Goal: Information Seeking & Learning: Understand process/instructions

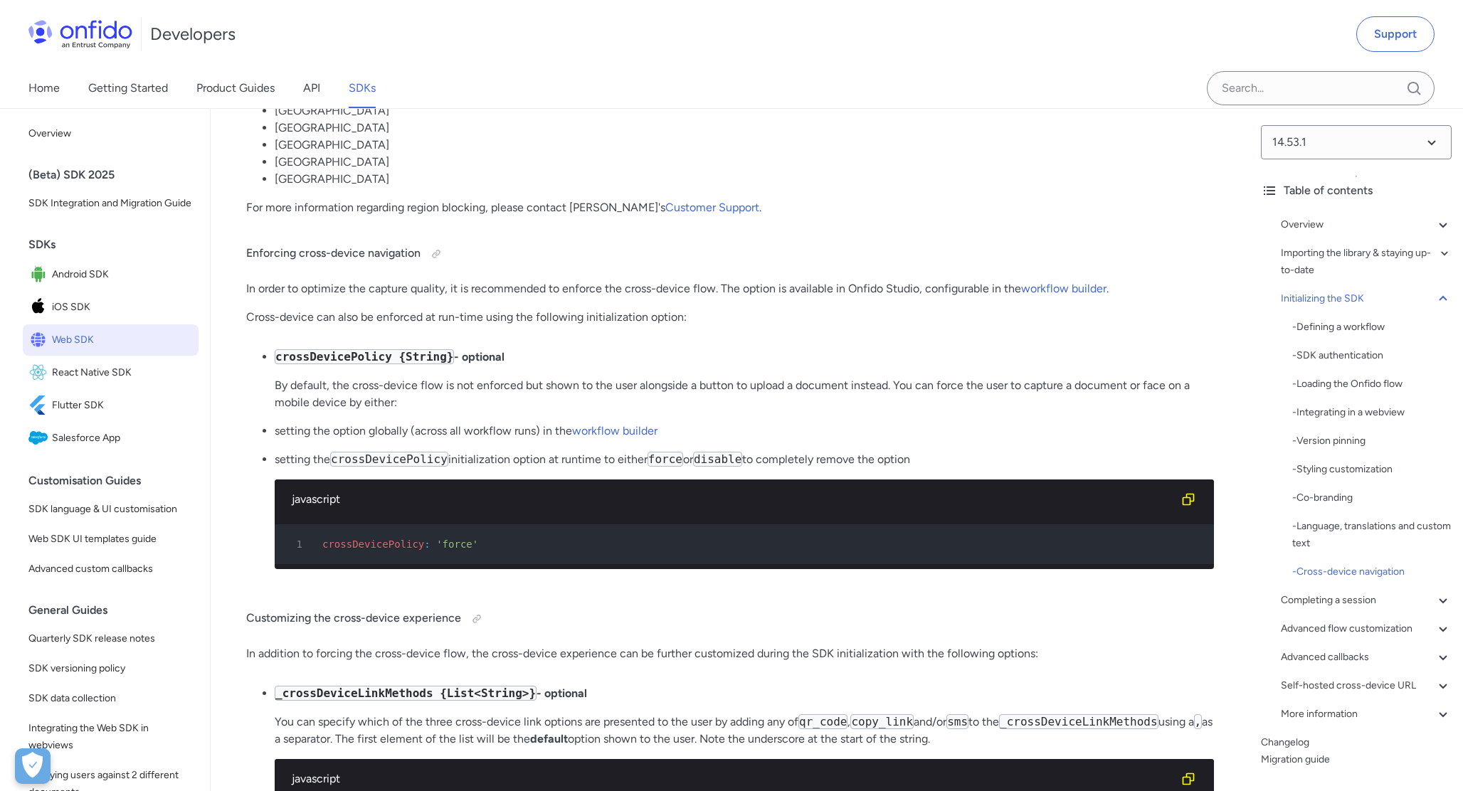
scroll to position [10560, 0]
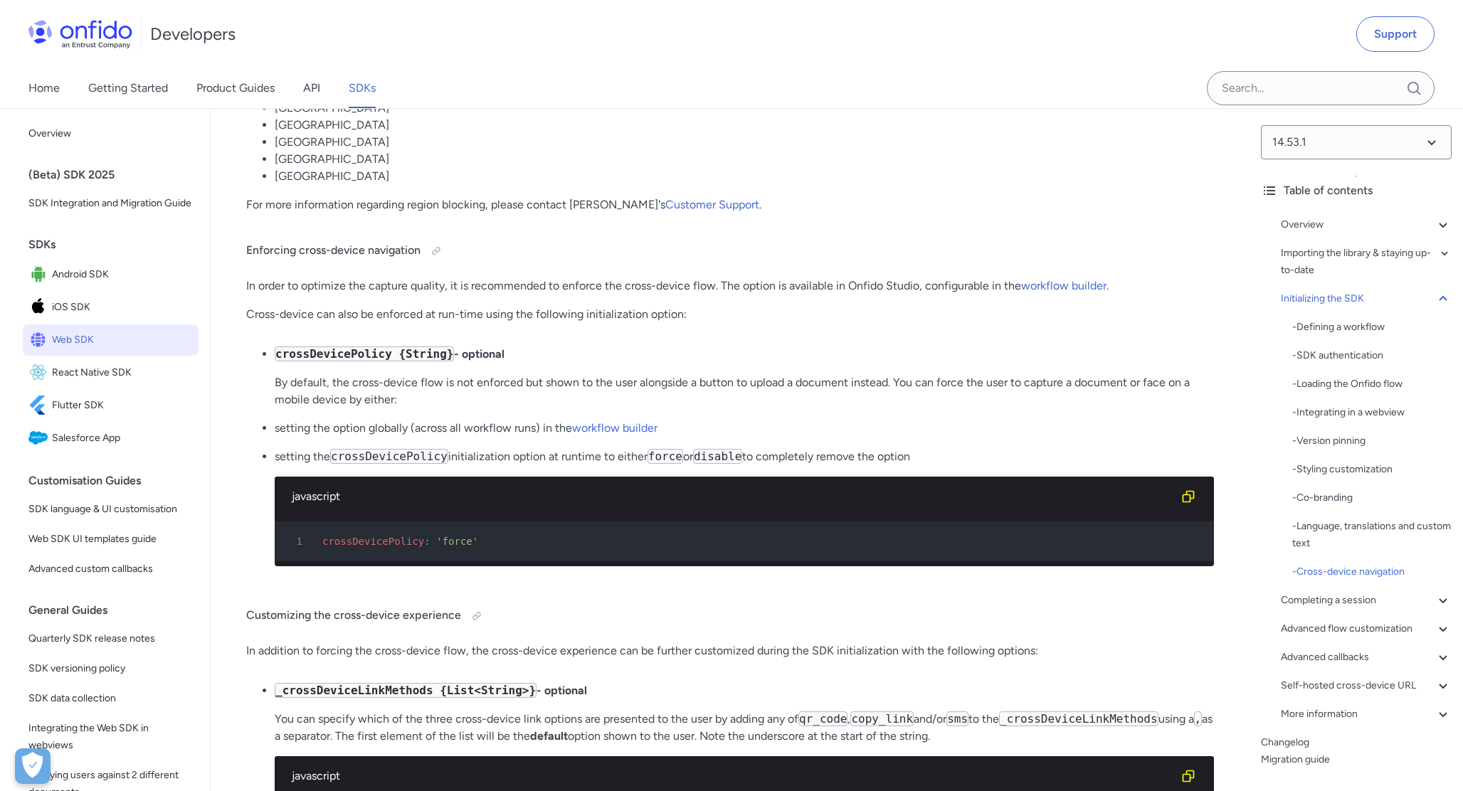
click at [380, 543] on span "crossDevicePolicy" at bounding box center [373, 541] width 102 height 11
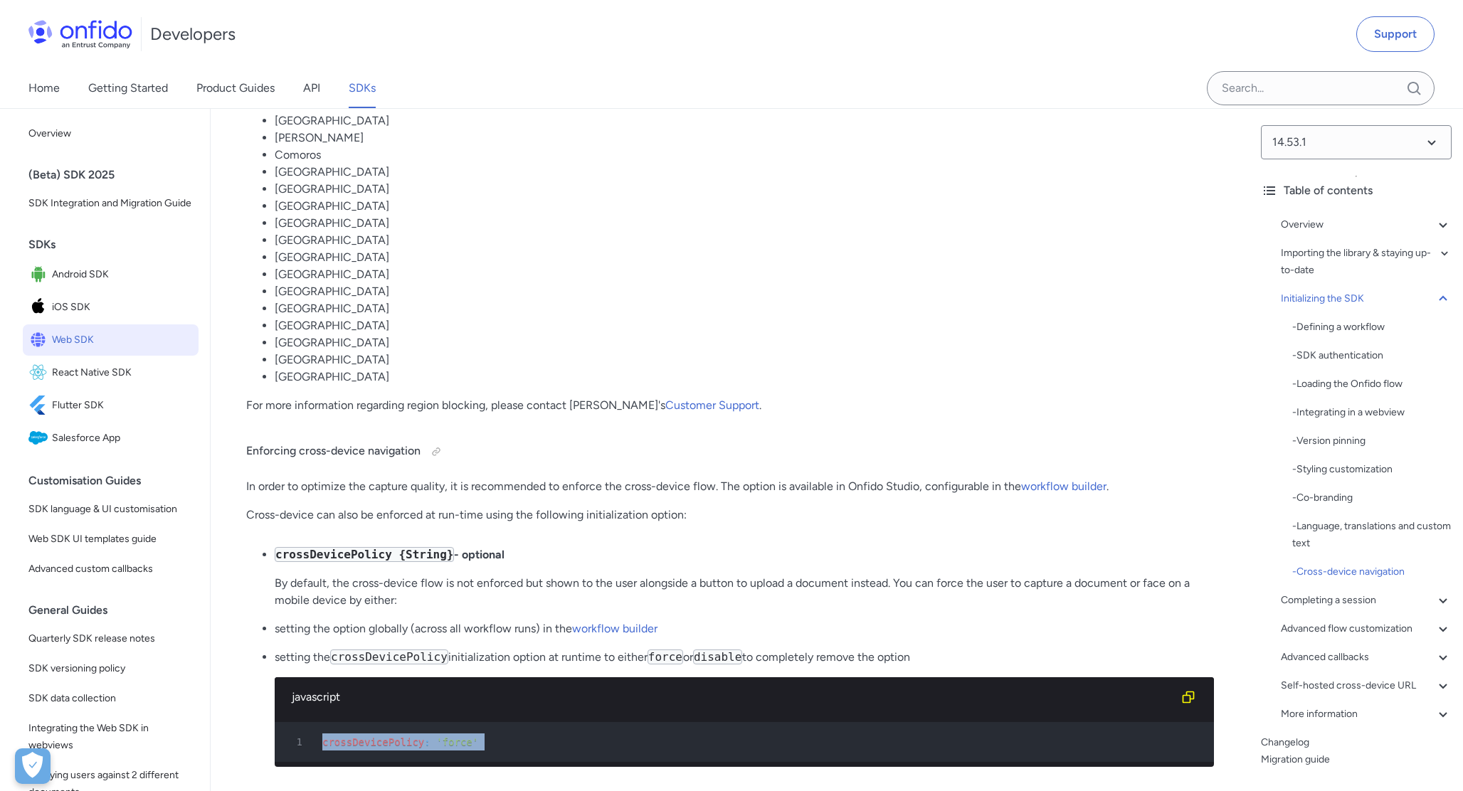
scroll to position [10358, 0]
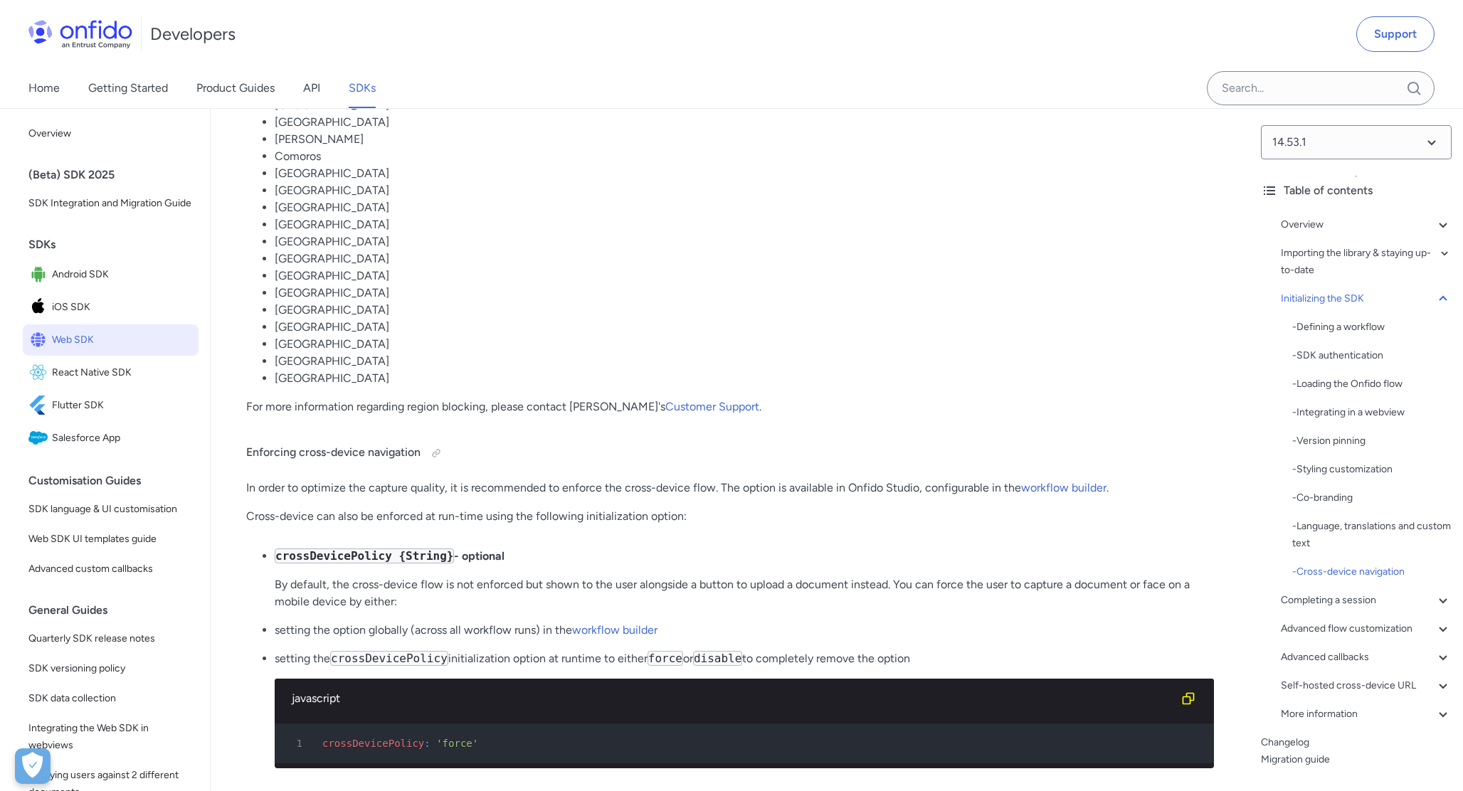
click at [458, 307] on li "[GEOGRAPHIC_DATA]" at bounding box center [745, 310] width 940 height 17
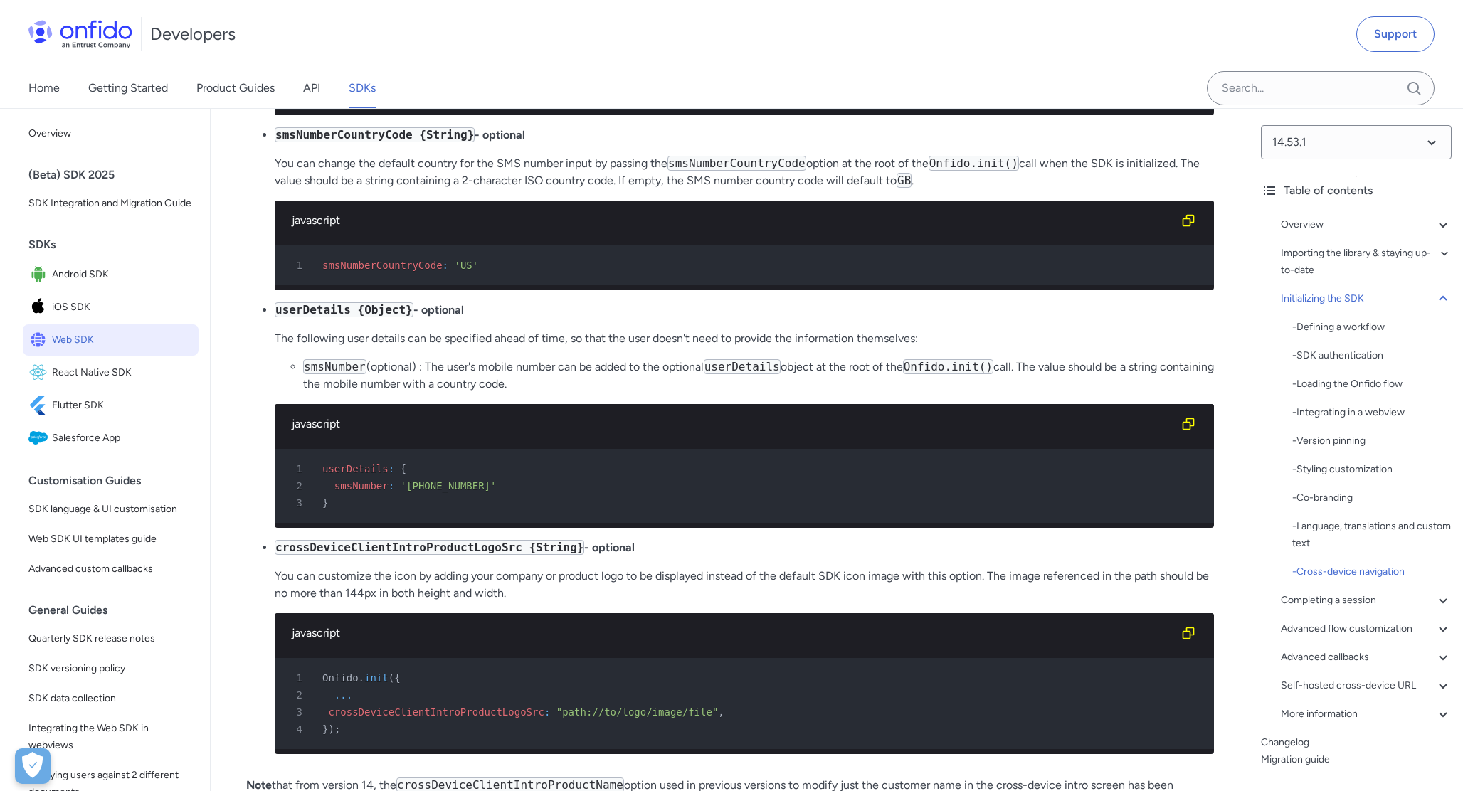
scroll to position [11288, 0]
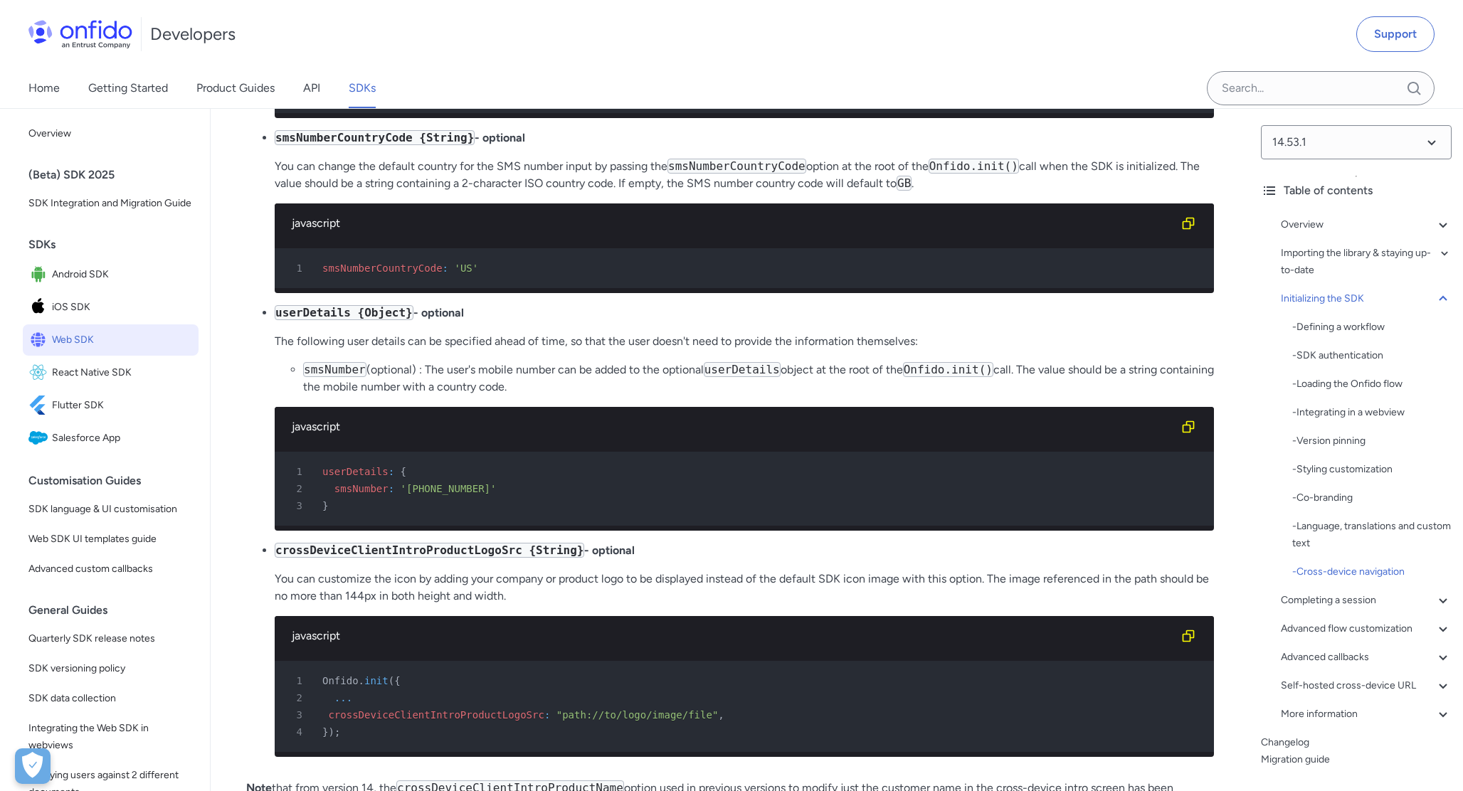
click at [769, 359] on li "userDetails {Object} - optional The following user details can be specified ahe…" at bounding box center [745, 418] width 940 height 226
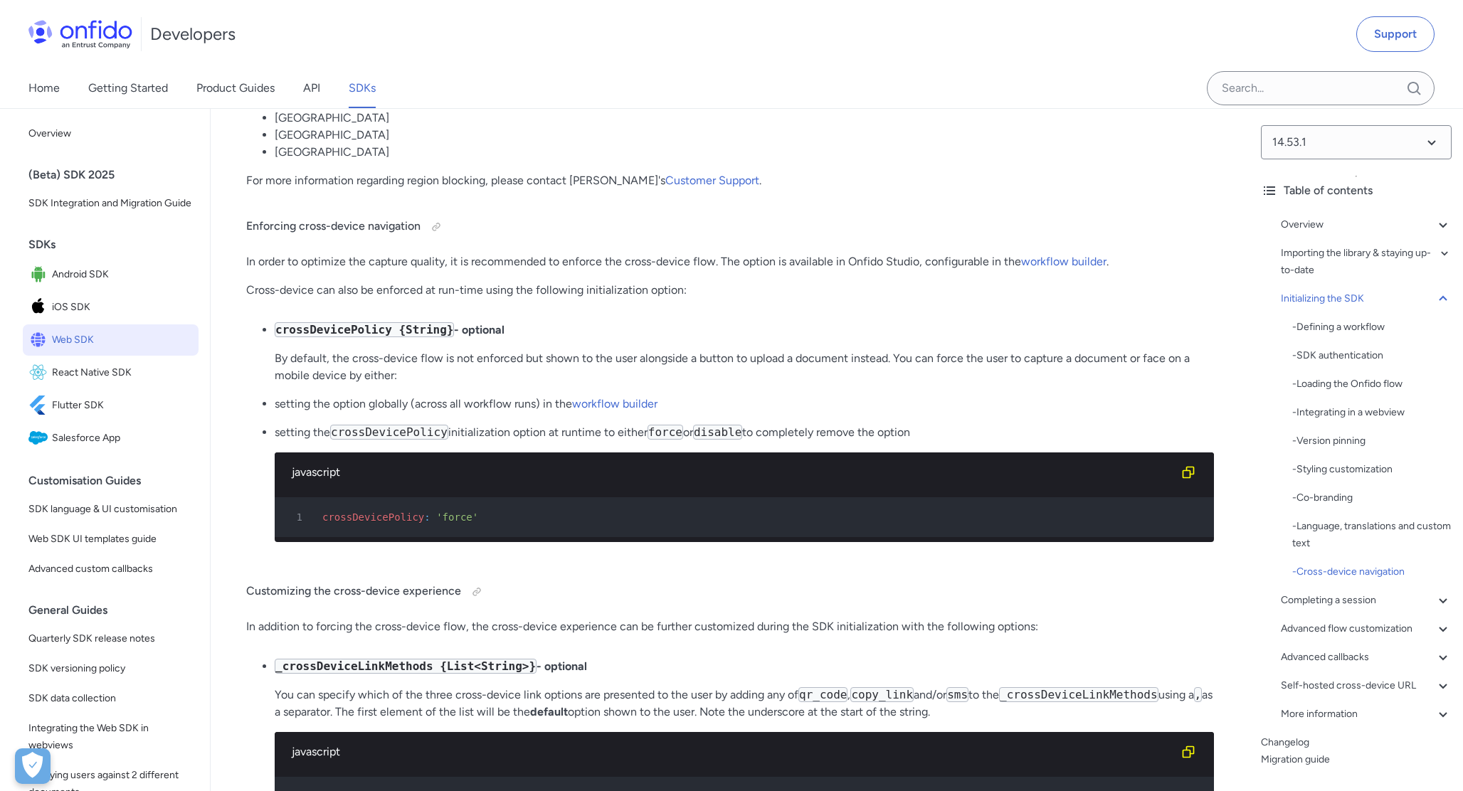
scroll to position [10583, 0]
click at [364, 515] on span "crossDevicePolicy" at bounding box center [373, 517] width 102 height 11
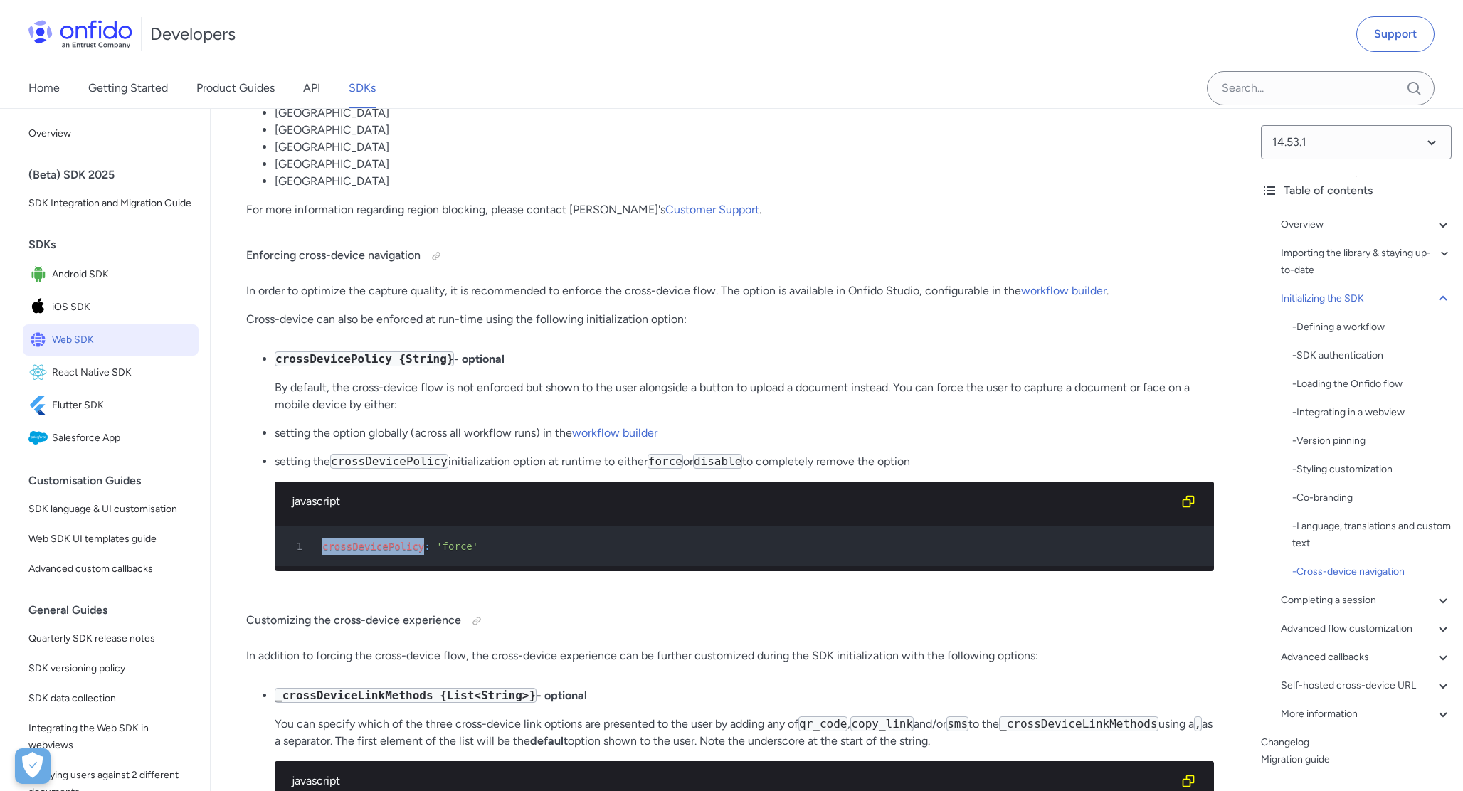
scroll to position [10553, 0]
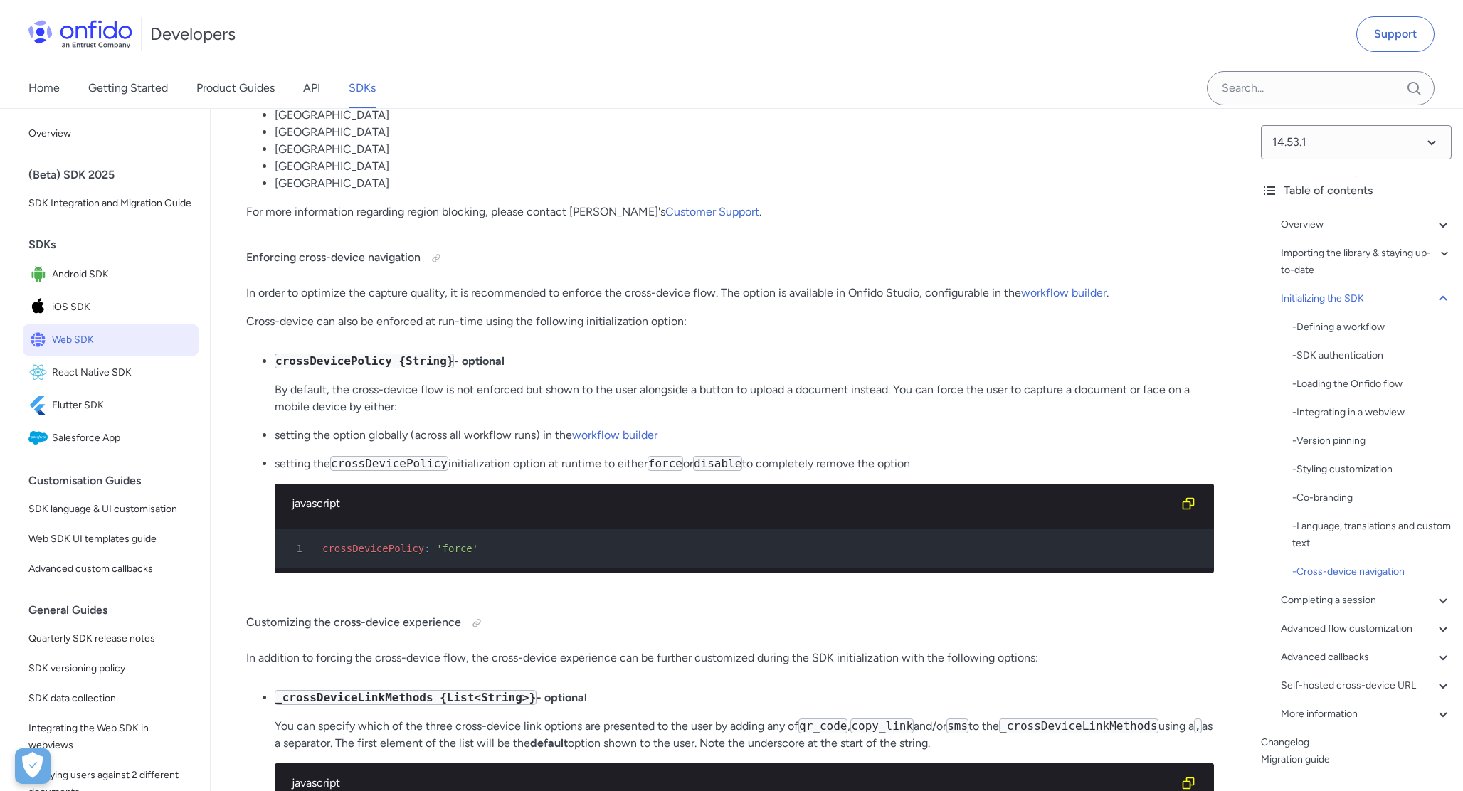
click at [278, 466] on p "setting the crossDevicePolicy initialization option at runtime to either force …" at bounding box center [745, 464] width 940 height 17
click at [351, 438] on p "setting the option globally (across all workflow runs) in the workflow builder" at bounding box center [745, 435] width 940 height 17
click at [351, 437] on p "setting the option globally (across all workflow runs) in the workflow builder" at bounding box center [745, 435] width 940 height 17
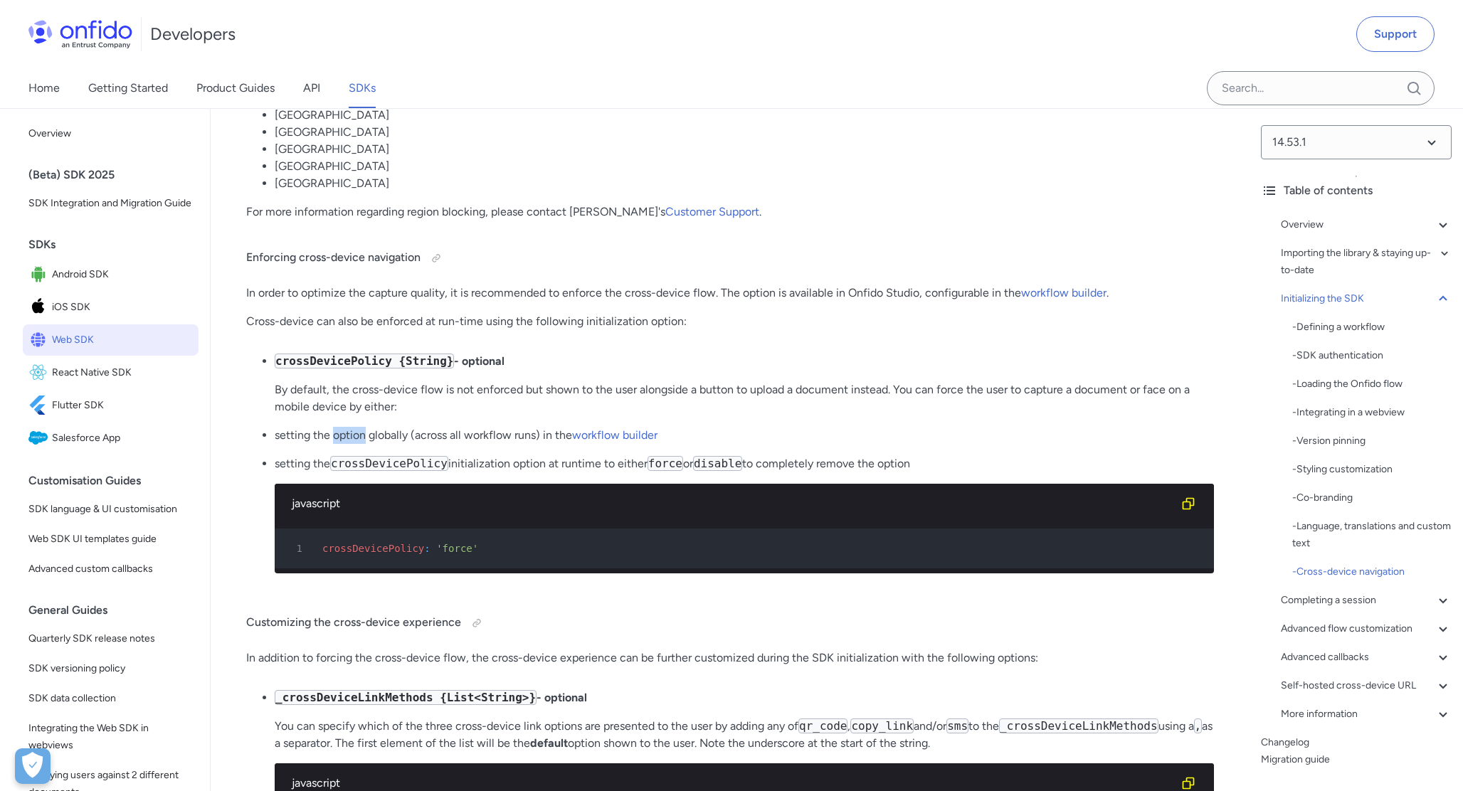
click at [351, 437] on p "setting the option globally (across all workflow runs) in the workflow builder" at bounding box center [745, 435] width 940 height 17
click at [271, 437] on ul "crossDevicePolicy {String} - optional By default, the cross-device flow is not …" at bounding box center [730, 469] width 968 height 232
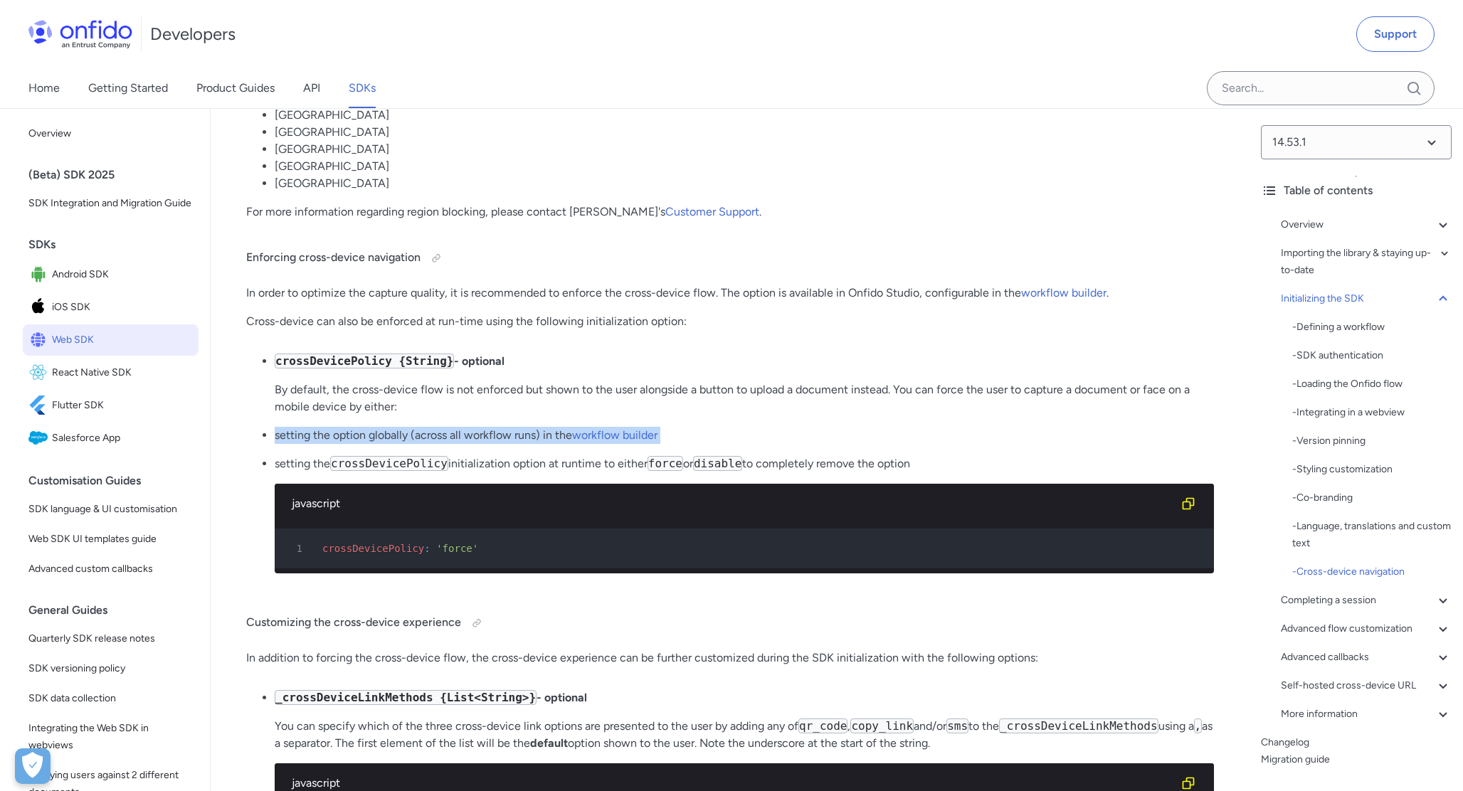
copy ul "setting the option globally (across all workflow runs) in the workflow builder"
click at [610, 516] on div "javascript" at bounding box center [745, 504] width 940 height 40
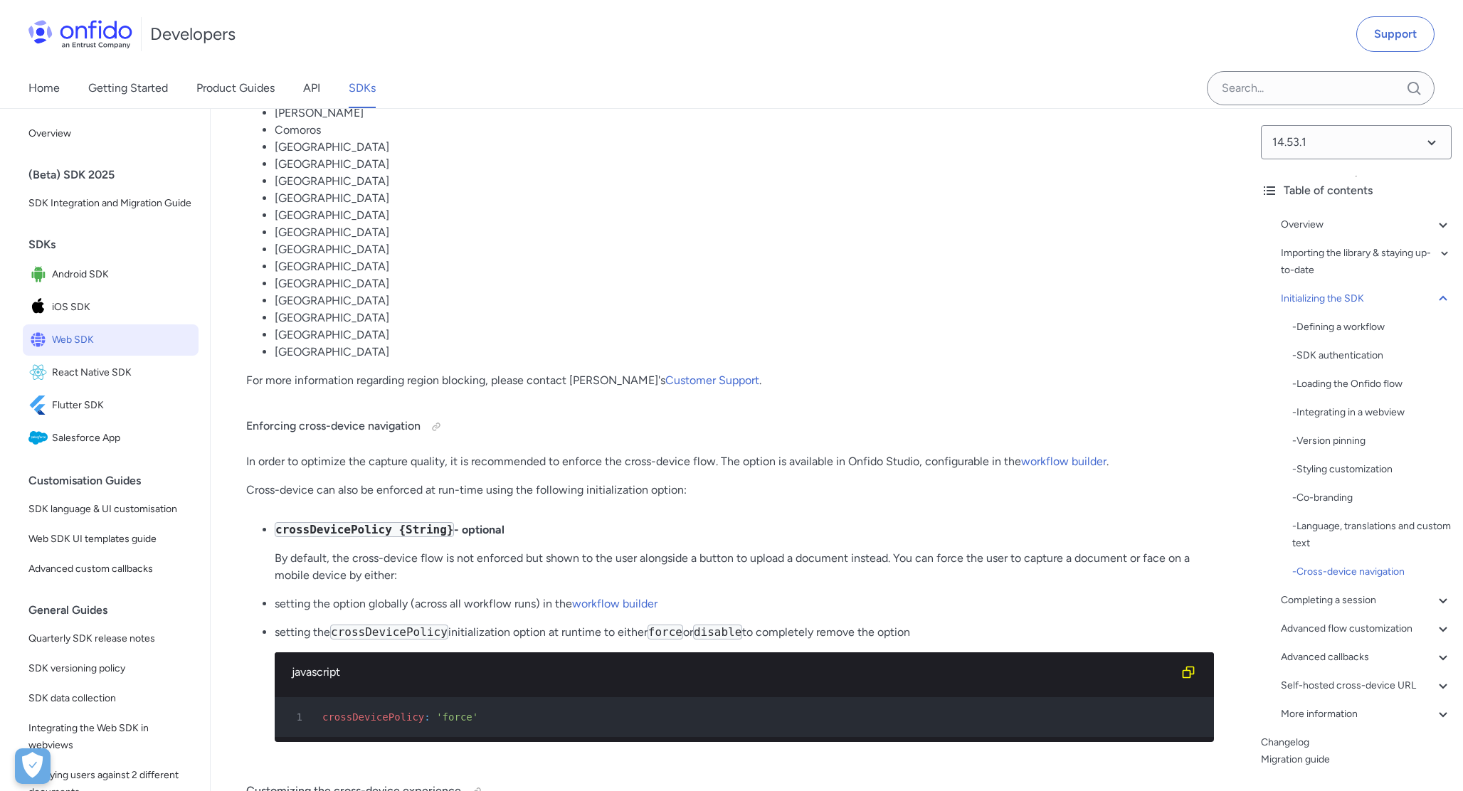
scroll to position [10371, 0]
